Goal: Find specific page/section: Find specific page/section

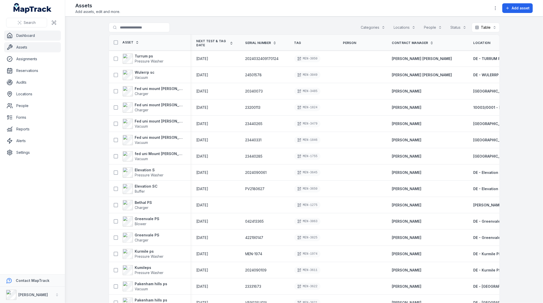
click at [28, 36] on link "Dashboard" at bounding box center [32, 36] width 57 height 10
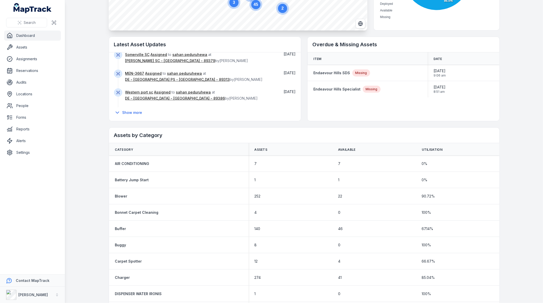
scroll to position [128, 0]
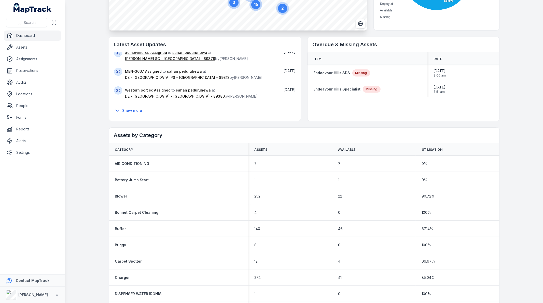
click at [129, 141] on div "Assets by Category" at bounding box center [304, 136] width 390 height 16
click at [132, 137] on h2 "Assets by Category" at bounding box center [304, 135] width 380 height 7
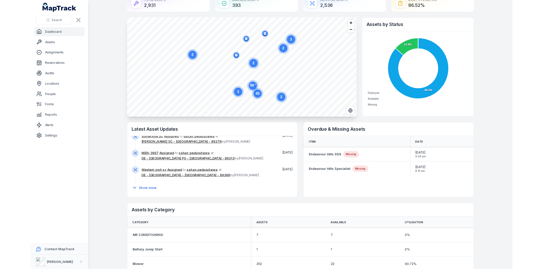
scroll to position [0, 0]
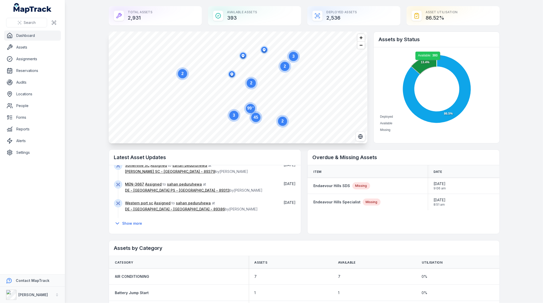
click at [426, 63] on icon at bounding box center [424, 65] width 26 height 20
click at [426, 63] on icon at bounding box center [423, 64] width 26 height 21
click at [426, 63] on icon at bounding box center [424, 65] width 26 height 20
click at [425, 54] on foreignobject "Deployed Available Missing" at bounding box center [435, 92] width 115 height 81
